Goal: Information Seeking & Learning: Check status

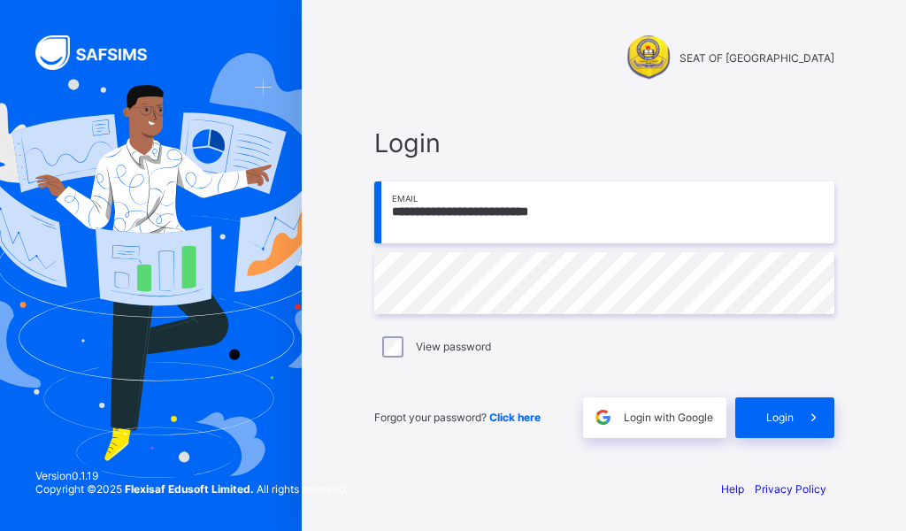
type input "**********"
click at [798, 404] on span at bounding box center [814, 417] width 41 height 41
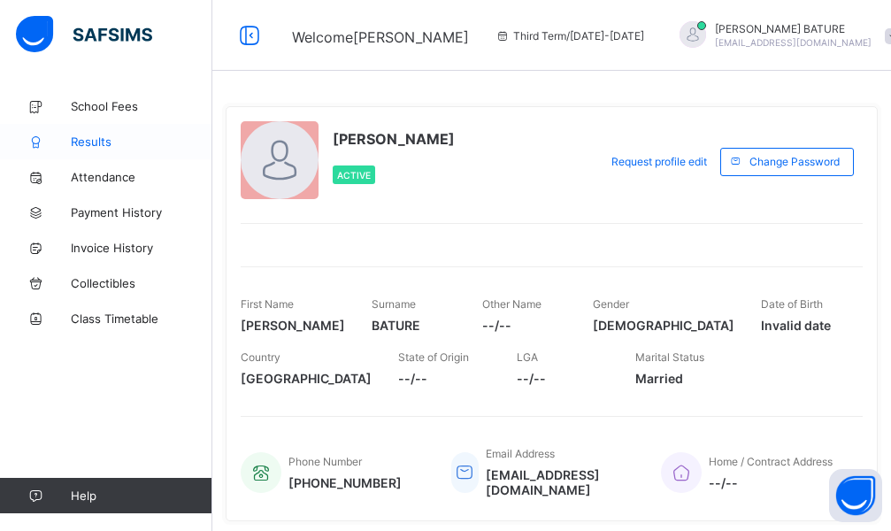
click at [100, 142] on span "Results" at bounding box center [142, 142] width 142 height 14
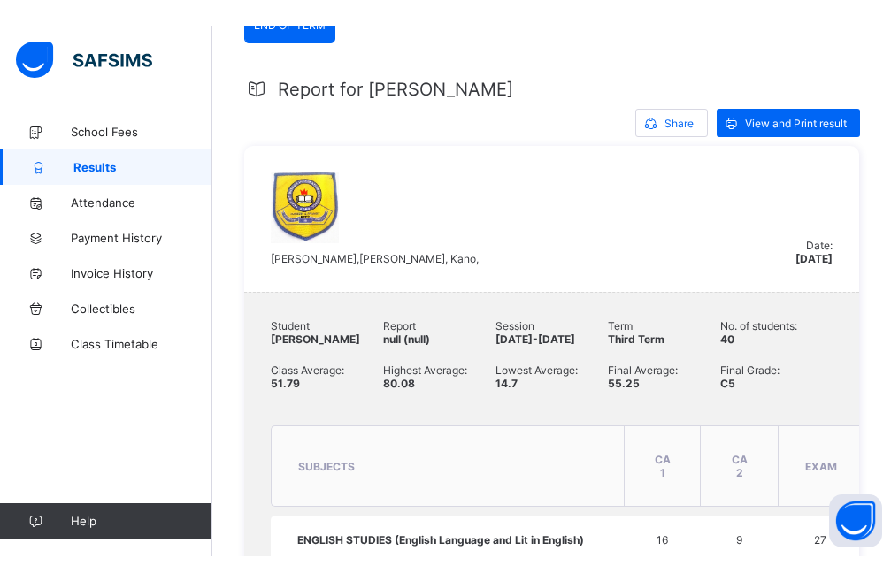
scroll to position [158, 0]
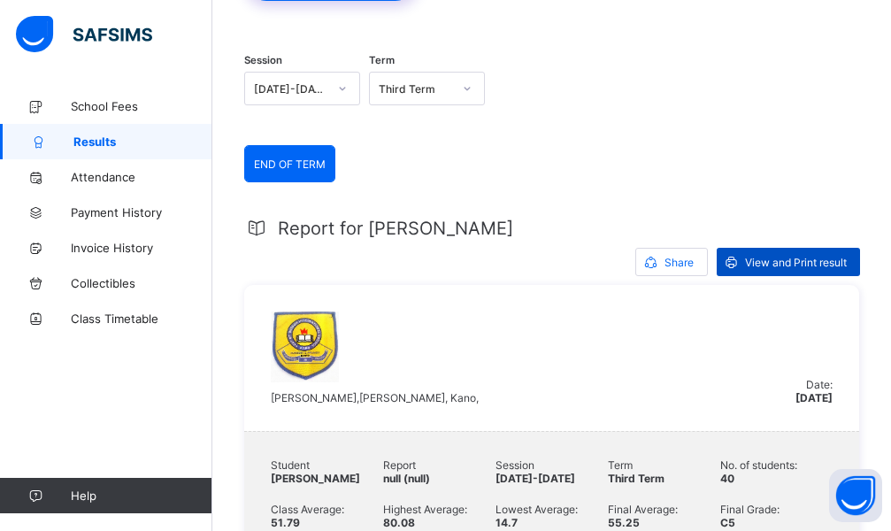
click at [781, 265] on span "View and Print result" at bounding box center [796, 262] width 102 height 13
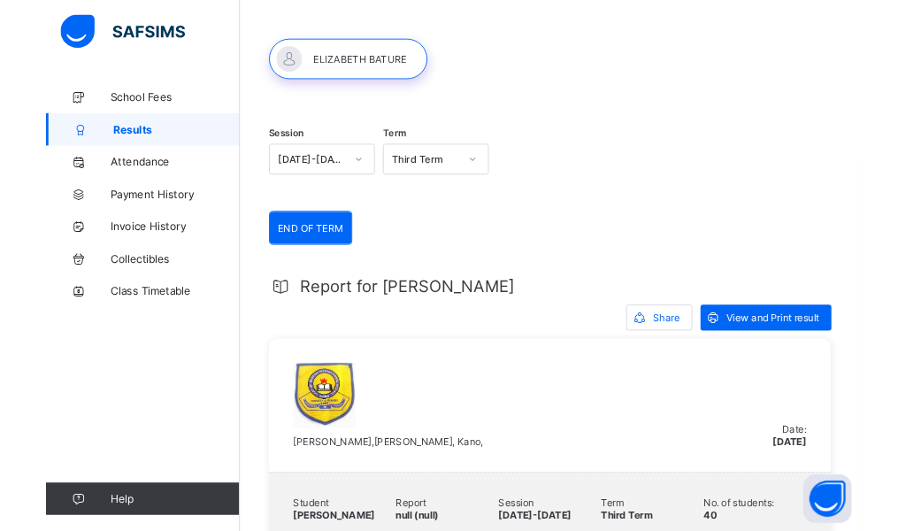
scroll to position [0, 0]
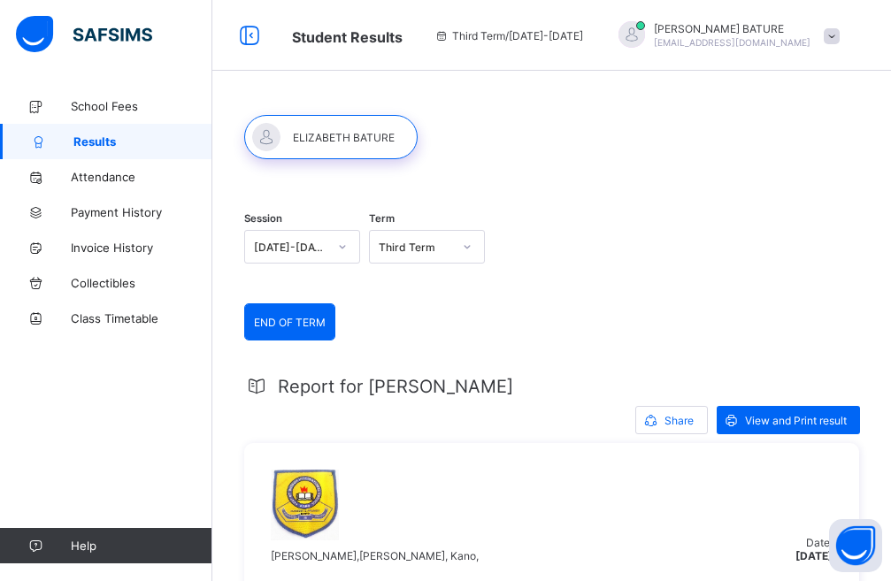
click at [782, 28] on span "[PERSON_NAME]" at bounding box center [732, 28] width 157 height 13
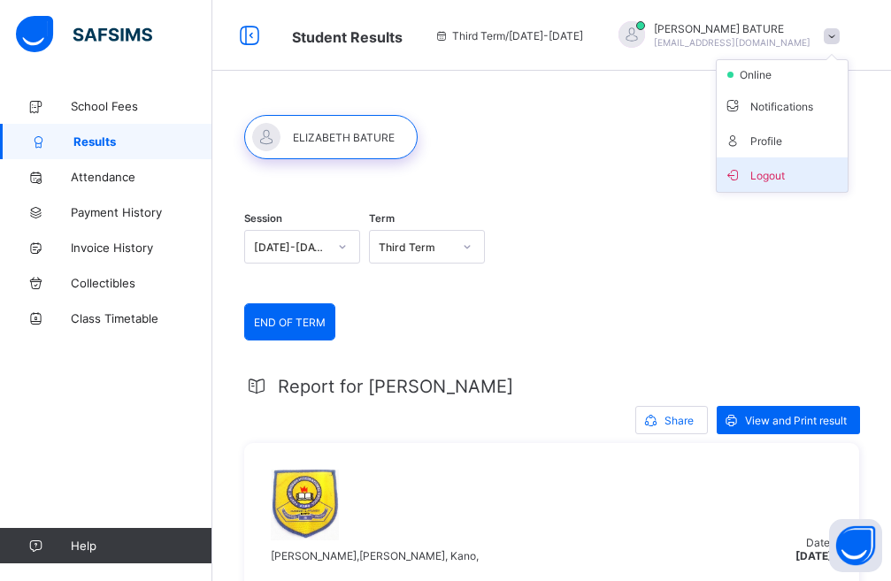
click at [794, 181] on span "Logout" at bounding box center [782, 175] width 117 height 20
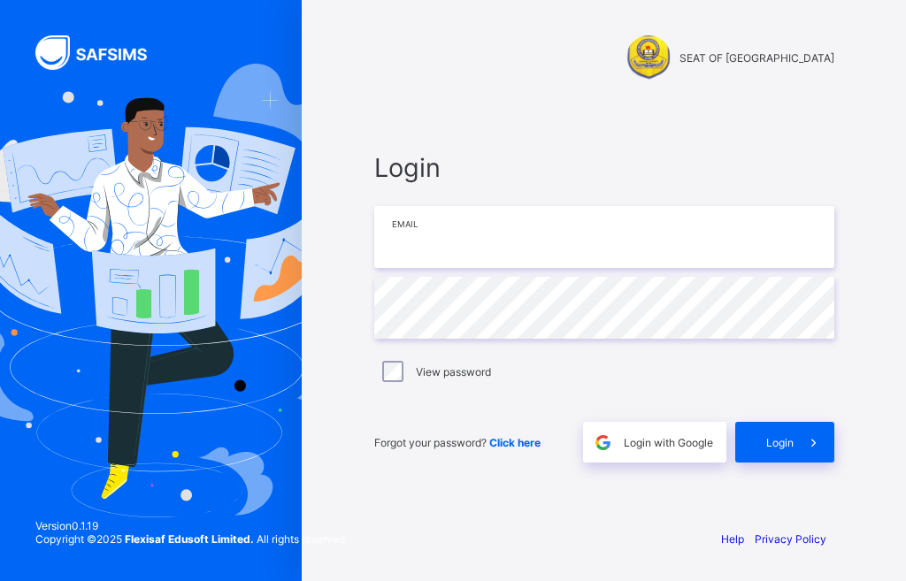
click at [520, 225] on input "email" at bounding box center [604, 237] width 460 height 62
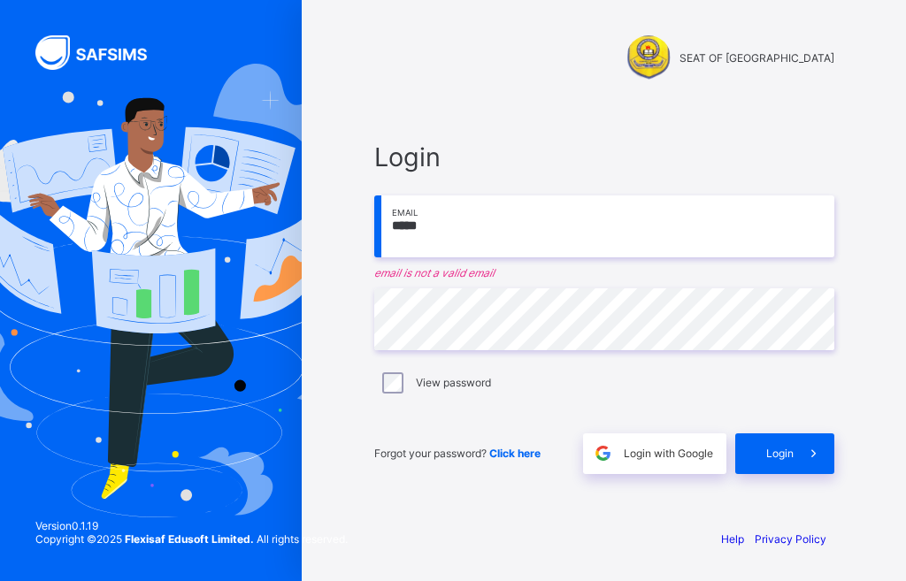
type input "******"
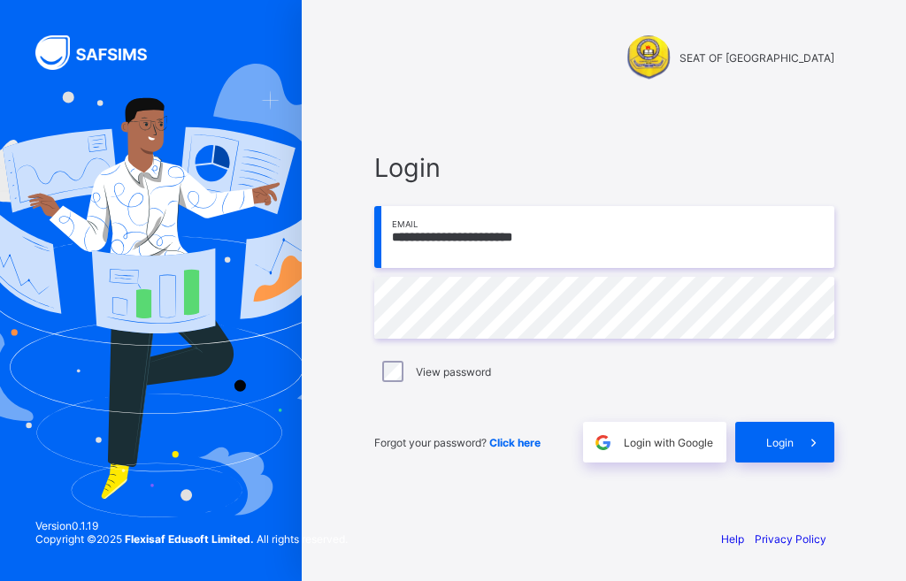
type input "**********"
click at [813, 439] on icon at bounding box center [813, 443] width 19 height 17
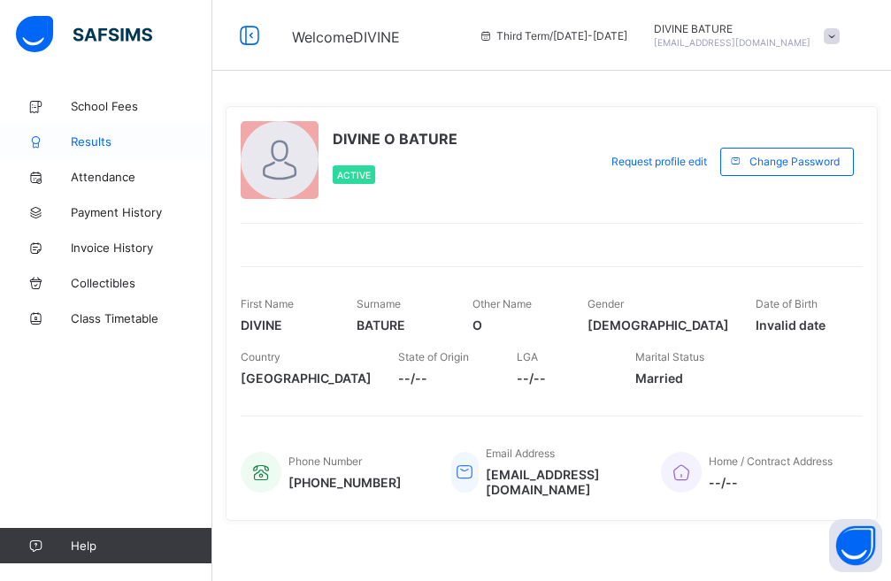
click at [99, 147] on span "Results" at bounding box center [142, 142] width 142 height 14
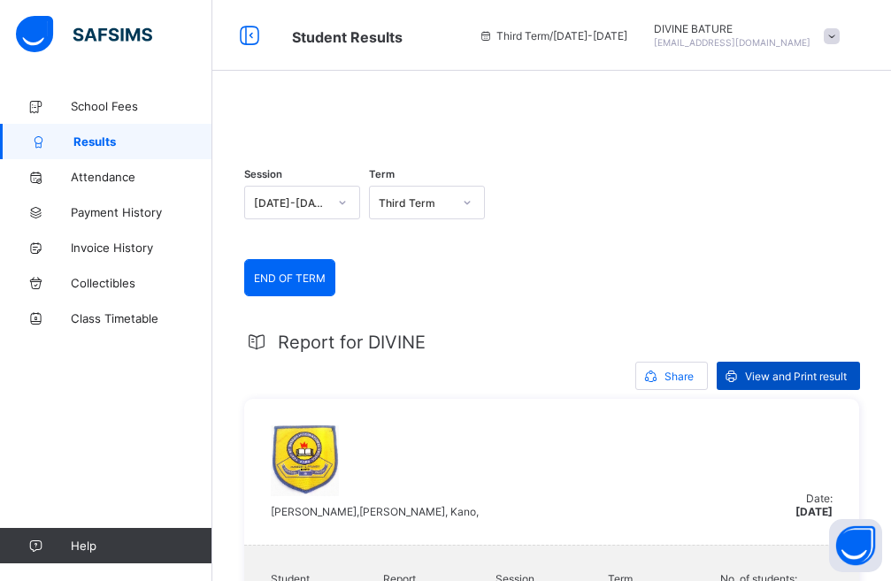
click at [795, 383] on span "View and Print result" at bounding box center [796, 376] width 102 height 13
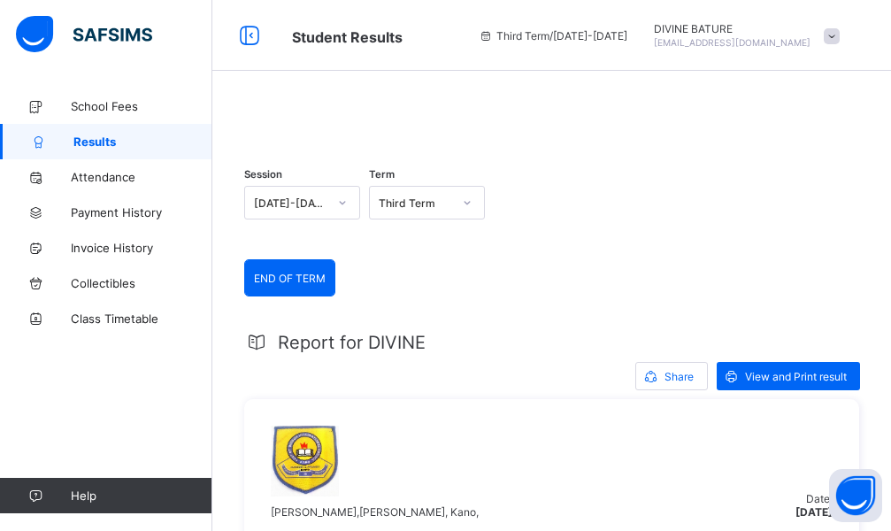
click at [769, 27] on span "DIVINE BATURE" at bounding box center [732, 28] width 157 height 13
drag, startPoint x: 776, startPoint y: 173, endPoint x: 739, endPoint y: 143, distance: 47.3
click at [774, 173] on span "Logout" at bounding box center [782, 173] width 117 height 20
